Goal: Information Seeking & Learning: Learn about a topic

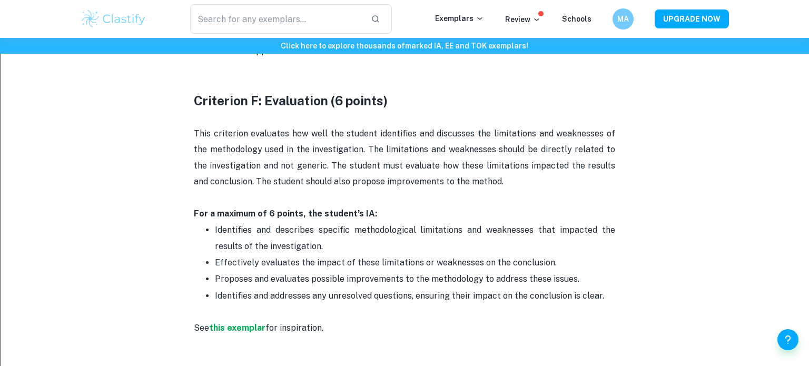
scroll to position [2203, 0]
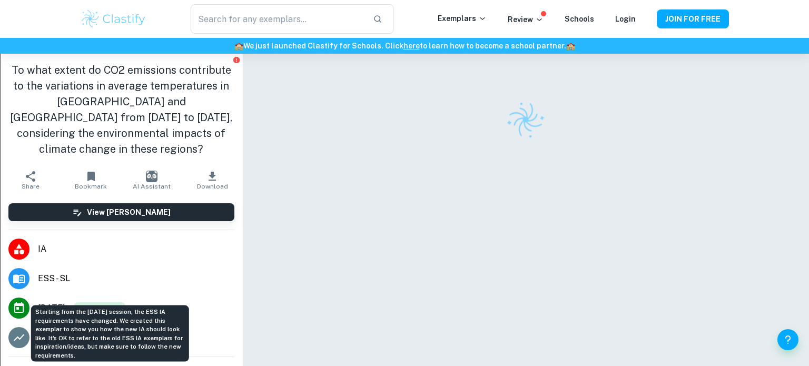
click at [112, 302] on span "New Syllabus" at bounding box center [100, 308] width 52 height 12
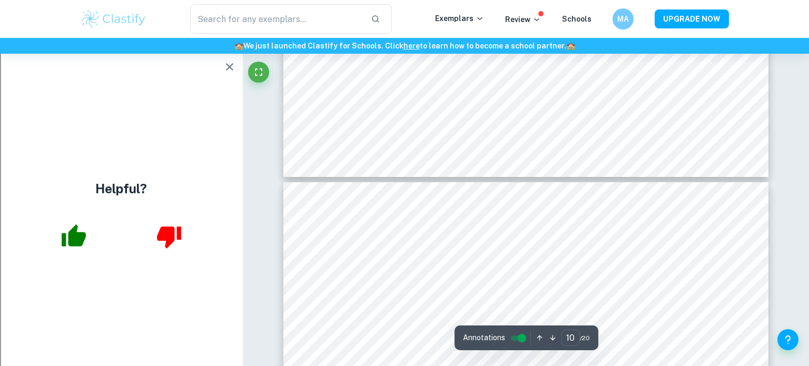
type input "11"
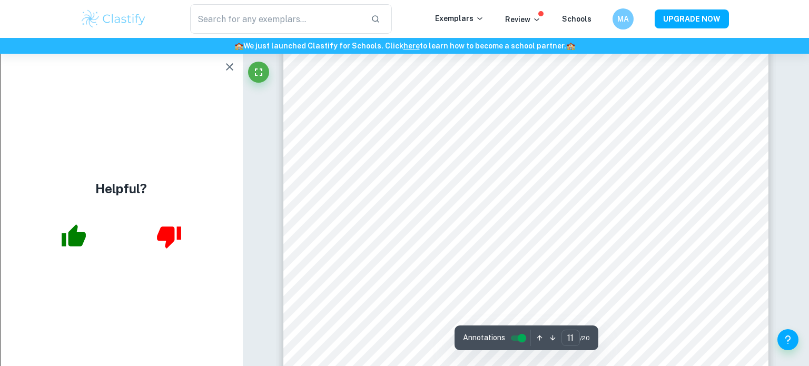
scroll to position [6699, 0]
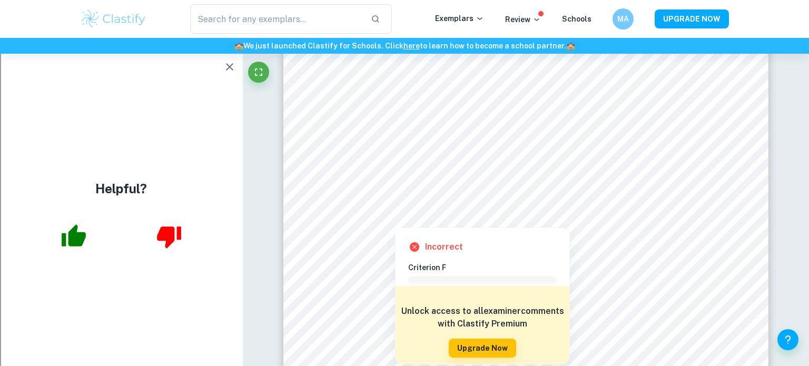
click at [526, 206] on div at bounding box center [547, 208] width 357 height 13
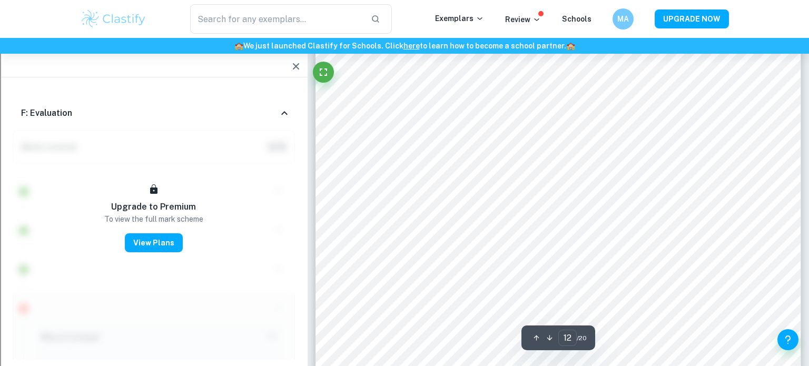
scroll to position [7027, 0]
type input "11"
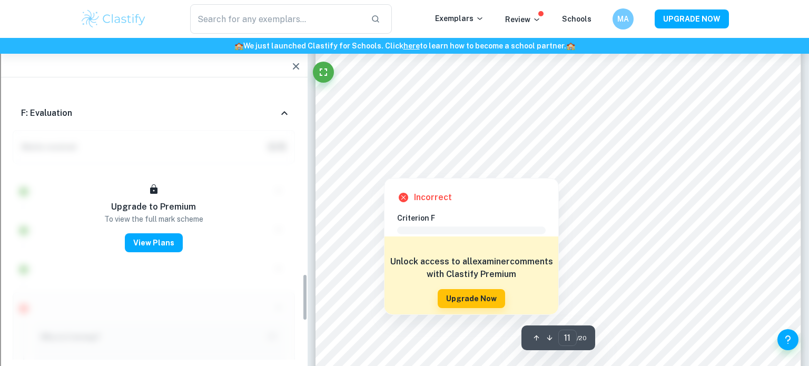
click at [296, 62] on icon "button" at bounding box center [296, 66] width 13 height 13
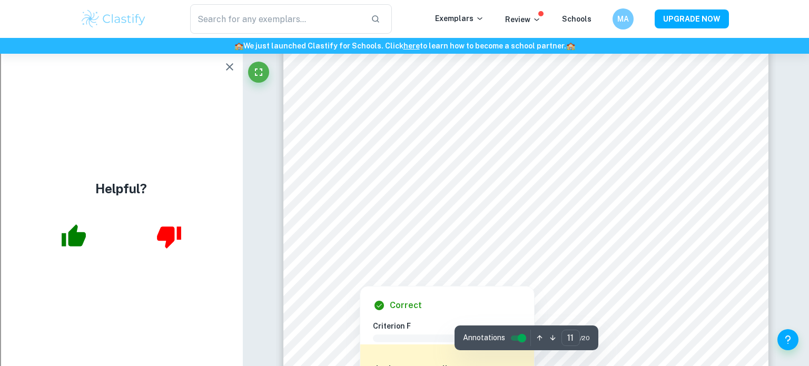
scroll to position [6592, 0]
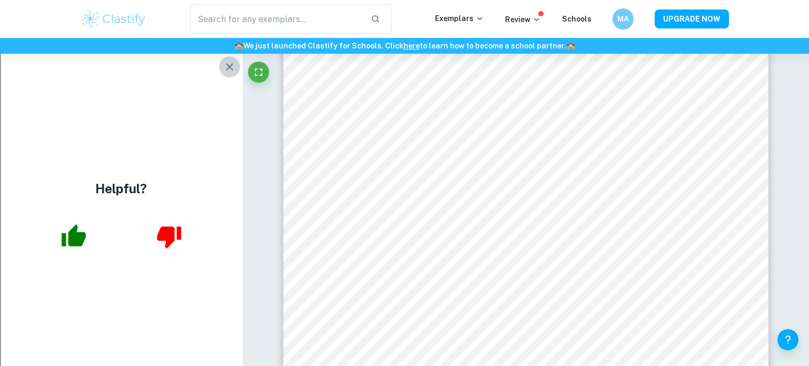
click at [233, 66] on icon "button" at bounding box center [229, 67] width 13 height 13
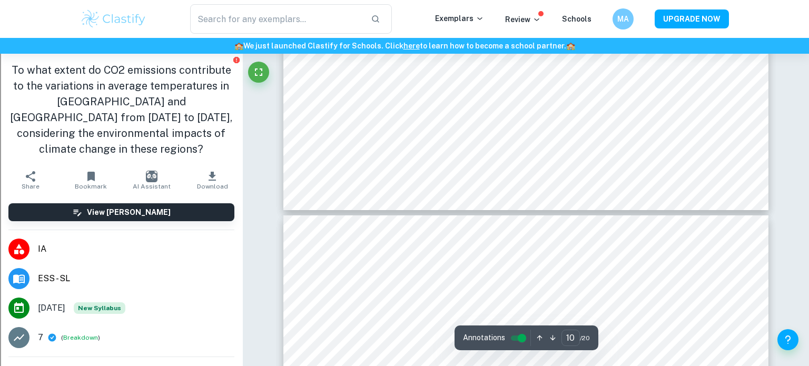
type input "11"
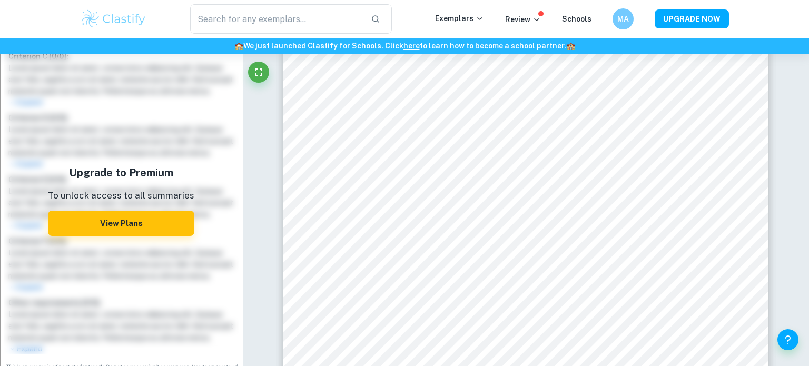
scroll to position [434, 0]
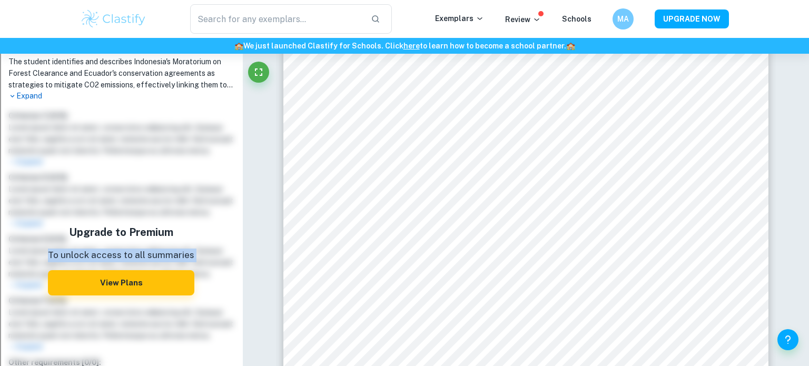
drag, startPoint x: 240, startPoint y: 134, endPoint x: 197, endPoint y: 106, distance: 50.7
click at [197, 106] on div "Upgrade to Premium To unlock access to all summaries View Plans" at bounding box center [121, 260] width 234 height 308
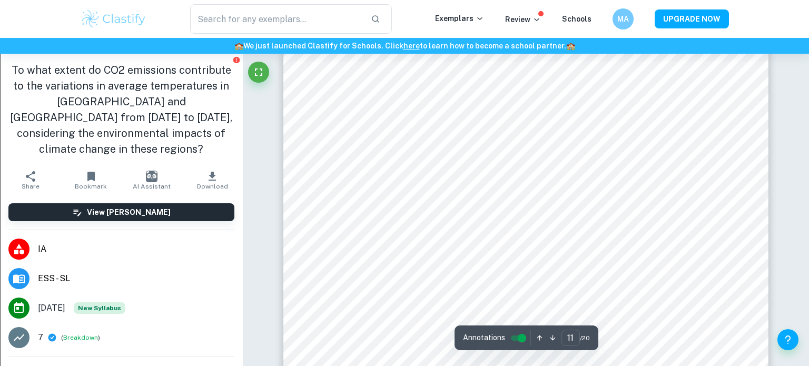
scroll to position [6525, 0]
